Goal: Check status

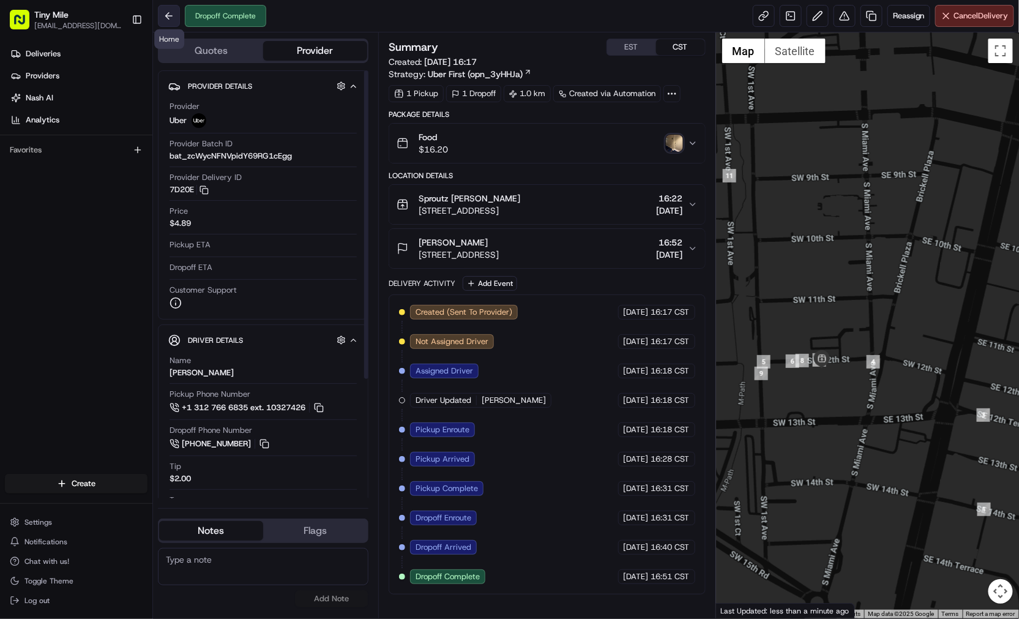
click at [179, 19] on button at bounding box center [169, 16] width 22 height 22
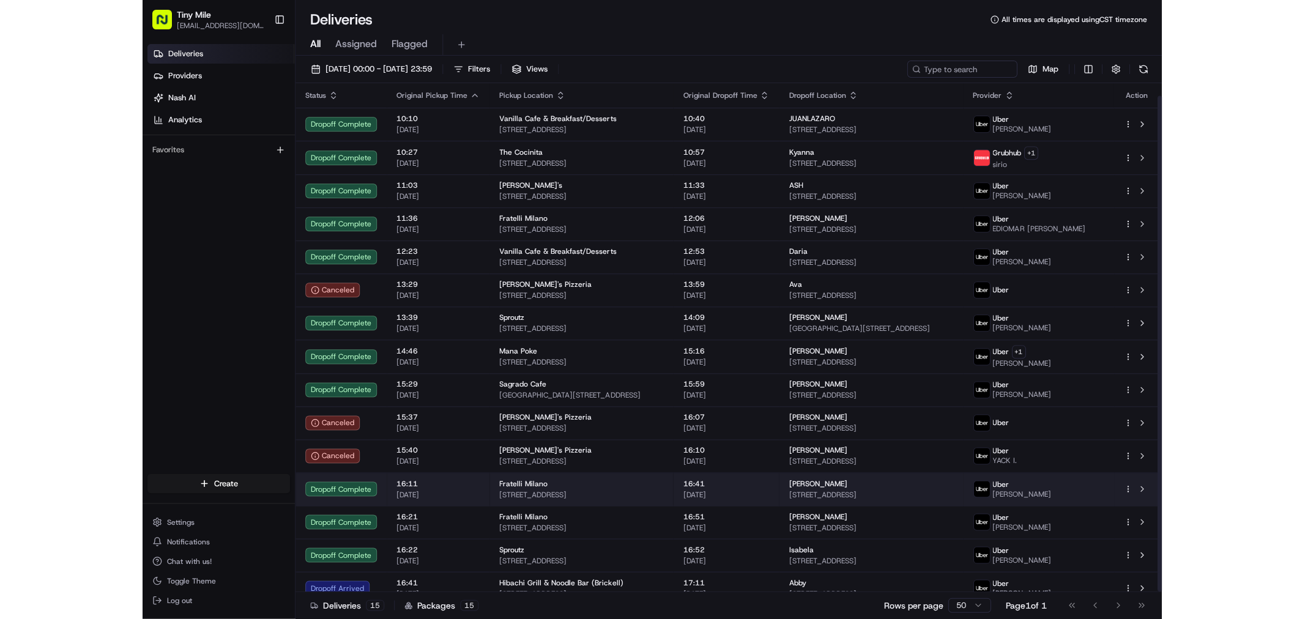
scroll to position [13, 0]
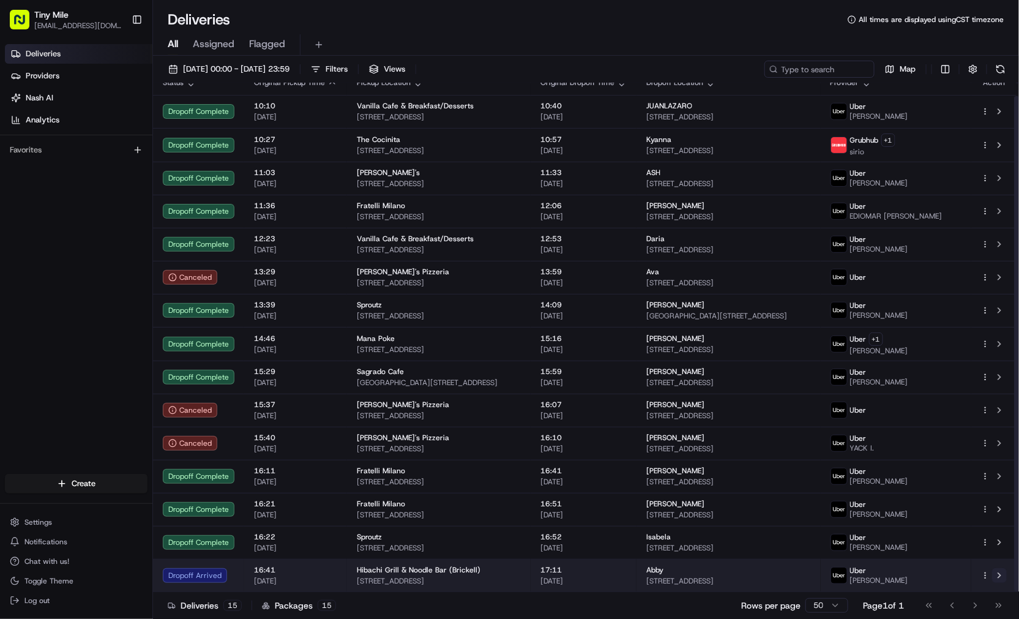
click at [1002, 574] on button at bounding box center [999, 575] width 15 height 15
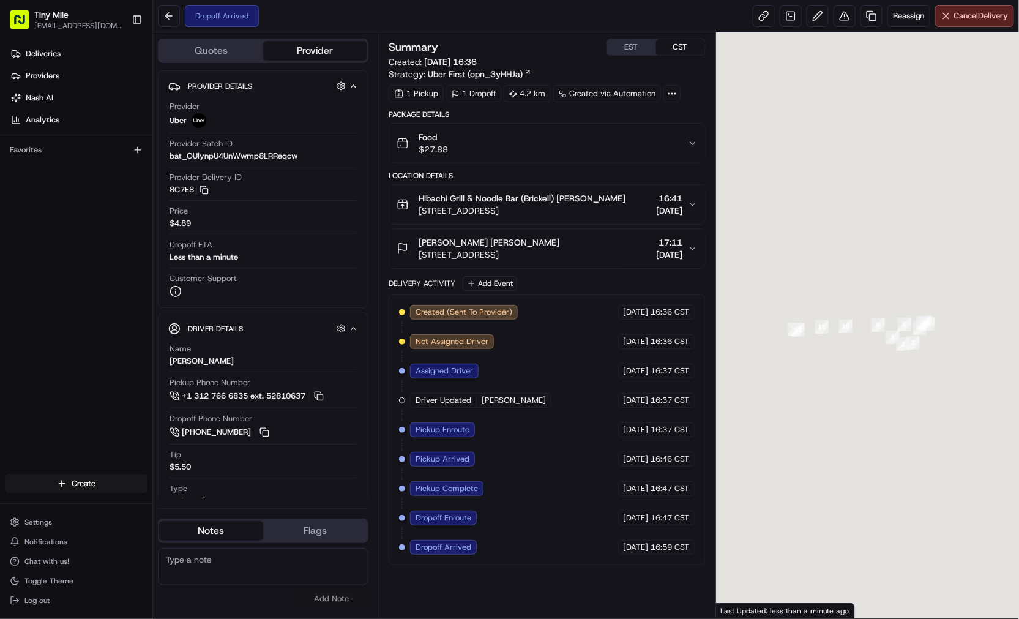
click at [454, 456] on span "Pickup Arrived" at bounding box center [442, 458] width 54 height 11
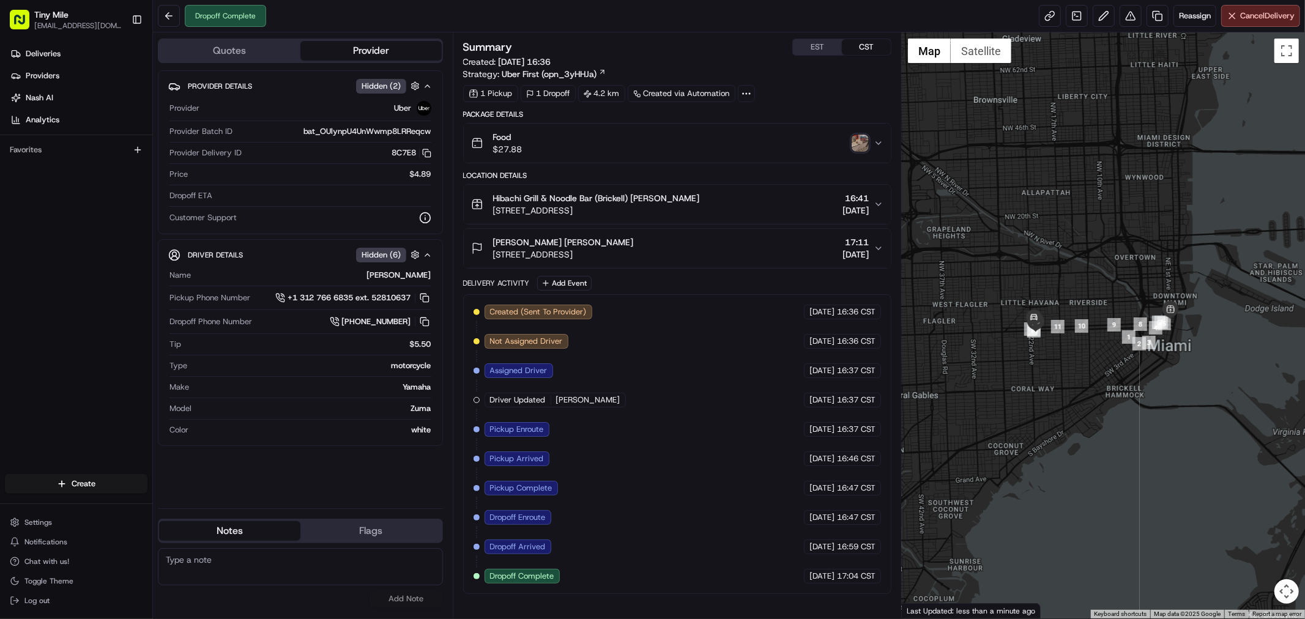
click at [859, 145] on img "button" at bounding box center [860, 143] width 17 height 17
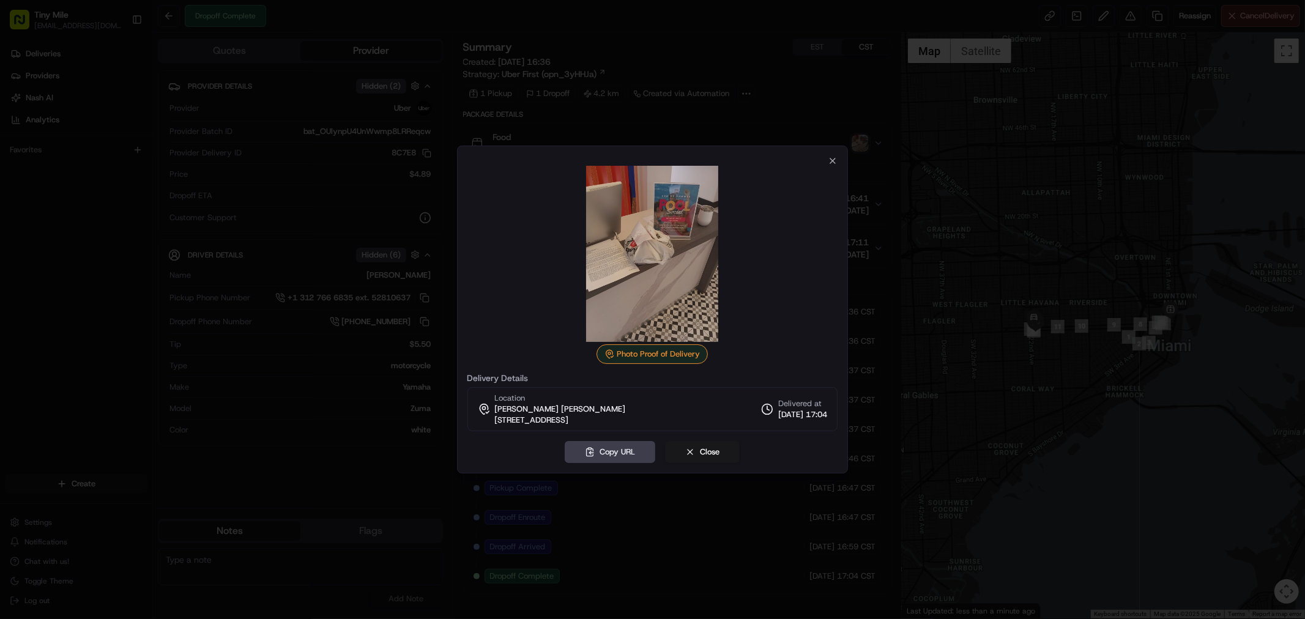
click at [896, 313] on div at bounding box center [652, 309] width 1305 height 619
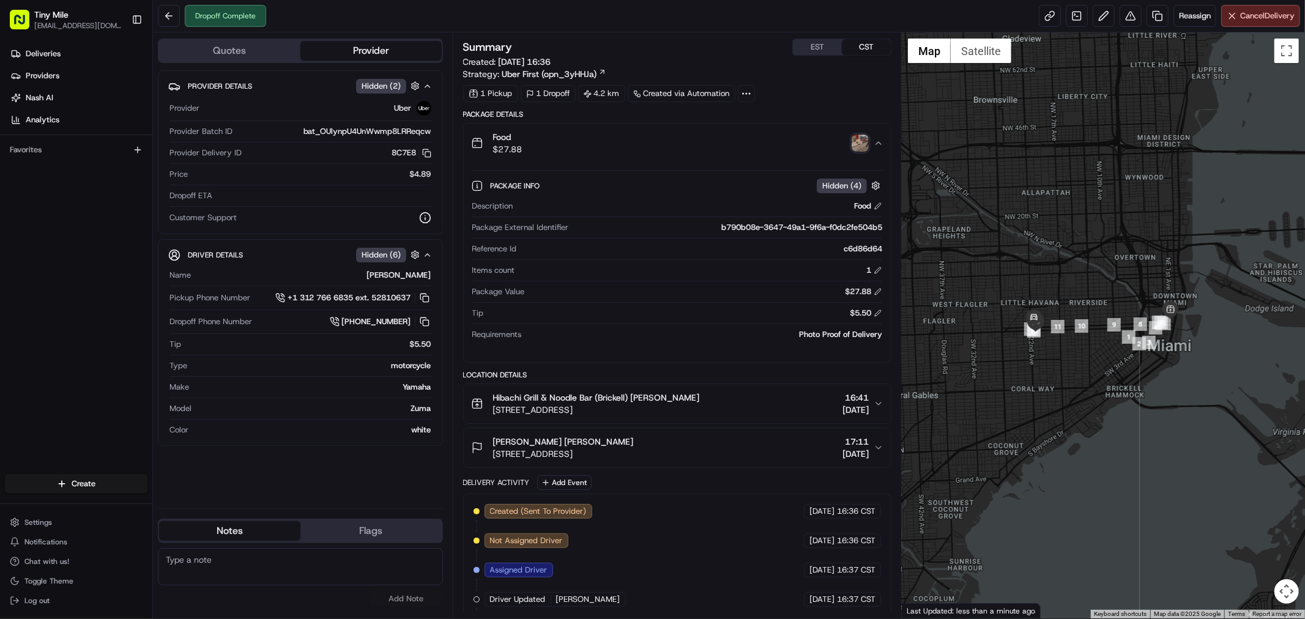
click at [860, 151] on img "button" at bounding box center [860, 143] width 17 height 17
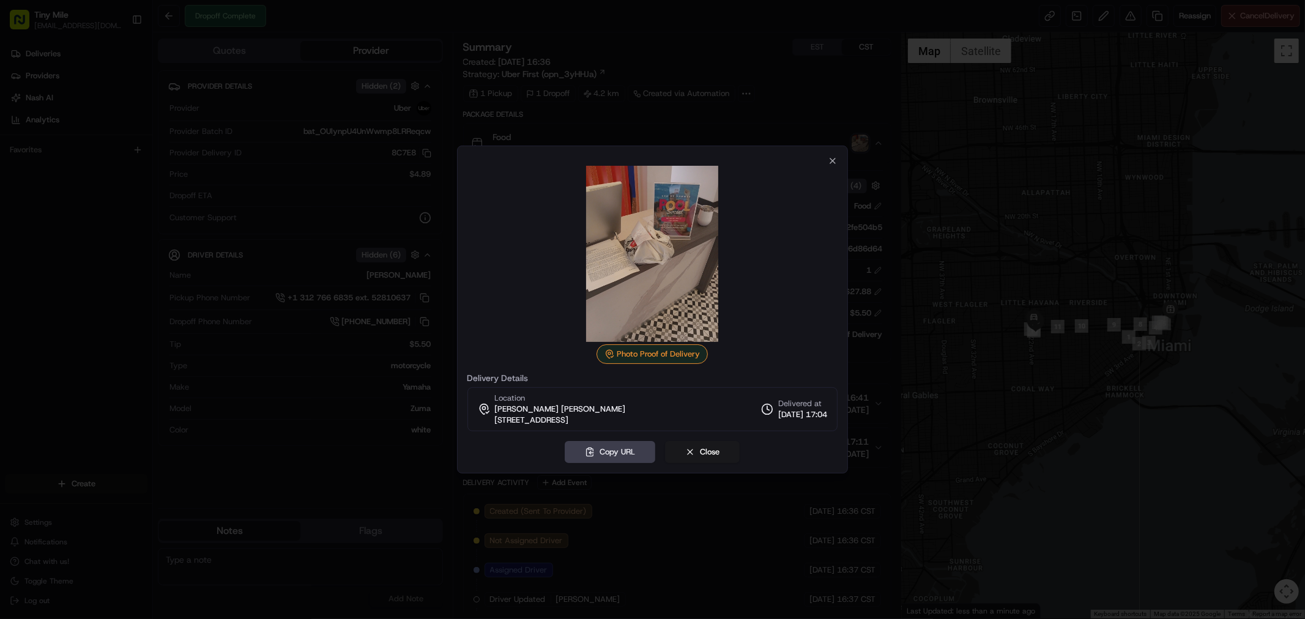
click at [80, 361] on div at bounding box center [652, 309] width 1305 height 619
